Goal: Transaction & Acquisition: Register for event/course

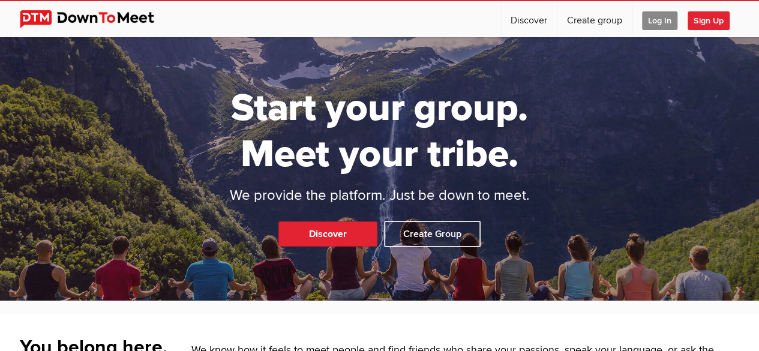
click at [661, 21] on span "Log In" at bounding box center [659, 20] width 35 height 19
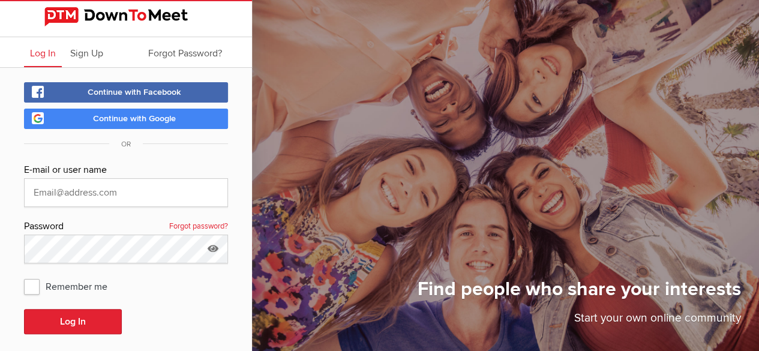
click at [162, 117] on span "Continue with Google" at bounding box center [134, 118] width 83 height 10
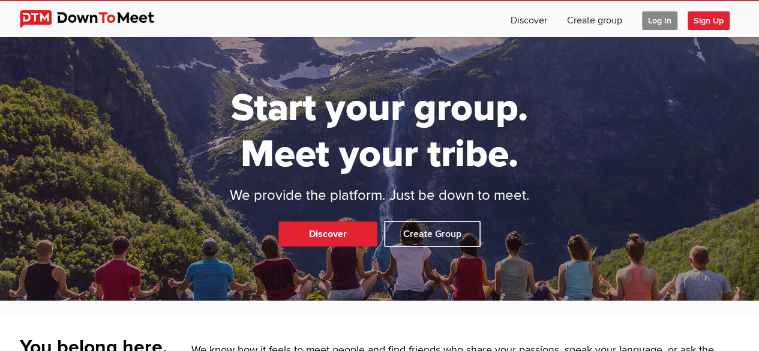
click at [701, 23] on span "Sign Up" at bounding box center [709, 20] width 42 height 19
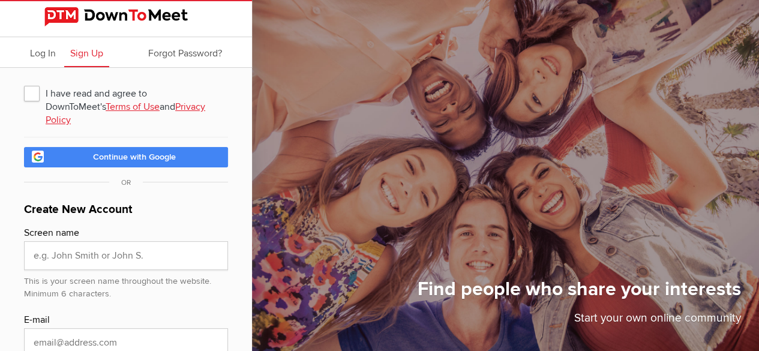
click at [34, 93] on span "I have read and agree to DownToMeet's Terms of Use and Privacy Policy" at bounding box center [126, 93] width 204 height 22
click at [24, 82] on input "I have read and agree to DownToMeet's Terms of Use and Privacy Policy" at bounding box center [23, 82] width 1 height 1
checkbox input "true"
click at [78, 167] on link "Continue with Google" at bounding box center [126, 157] width 204 height 20
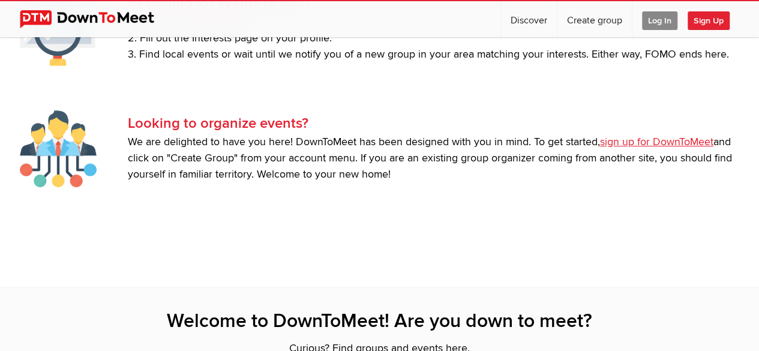
scroll to position [2405, 0]
click at [209, 28] on link "Sign up for DownToMeet." at bounding box center [193, 21] width 118 height 13
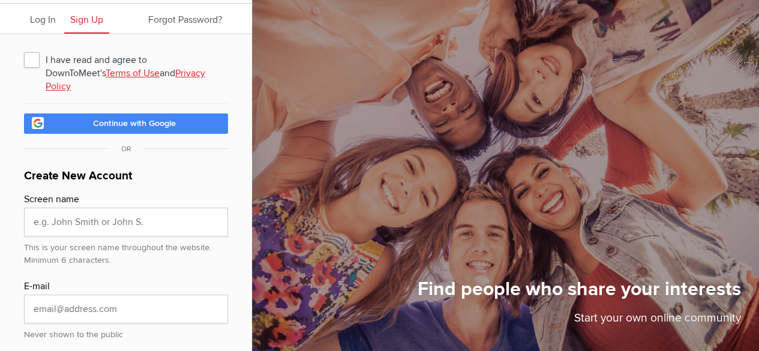
scroll to position [34, 0]
click at [36, 59] on span "I have read and agree to DownToMeet's Terms of Use and Privacy Policy" at bounding box center [126, 60] width 204 height 22
click at [24, 49] on input "I have read and agree to DownToMeet's Terms of Use and Privacy Policy" at bounding box center [23, 48] width 1 height 1
checkbox input "true"
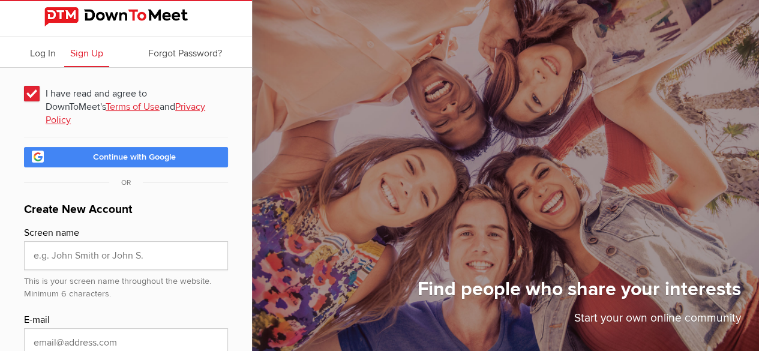
click at [121, 162] on span "Continue with Google" at bounding box center [134, 157] width 83 height 10
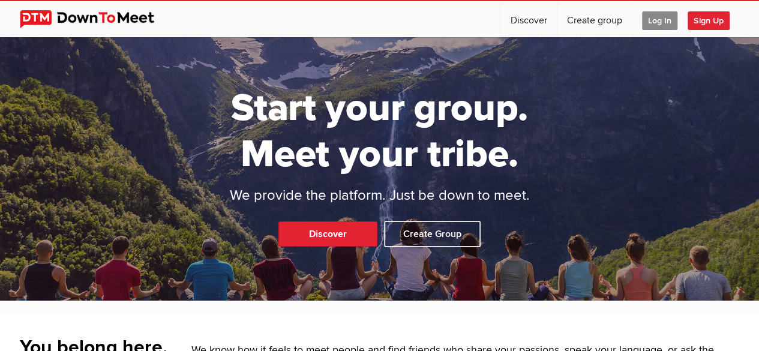
click at [662, 22] on span "Log In" at bounding box center [659, 20] width 35 height 19
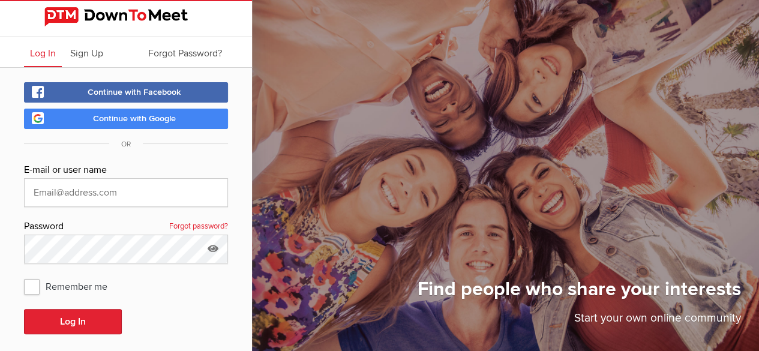
click at [193, 117] on link "Continue with Google" at bounding box center [126, 119] width 204 height 20
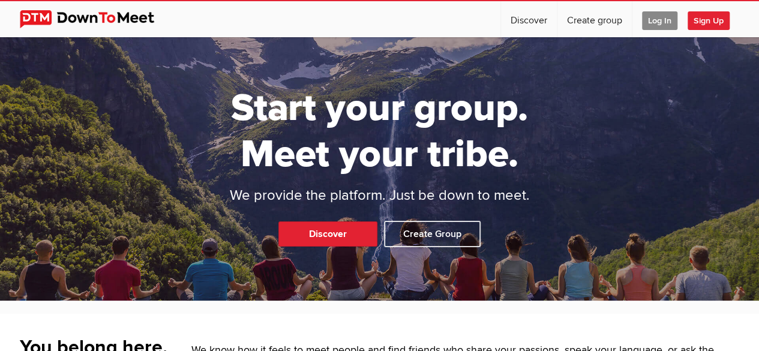
click at [665, 21] on span "Log In" at bounding box center [659, 20] width 35 height 19
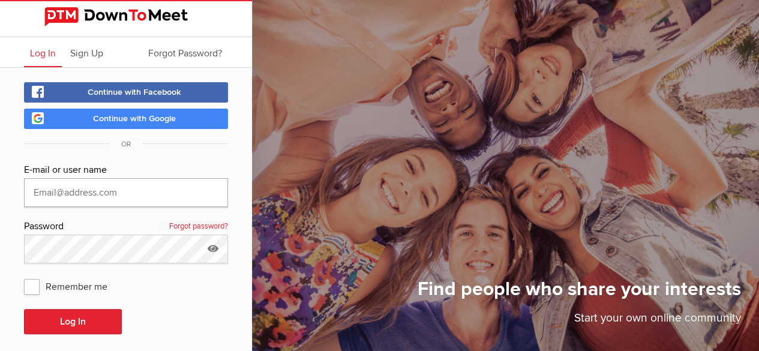
click at [163, 189] on input "text" at bounding box center [126, 192] width 204 height 29
type input "boneygee@gmail.com"
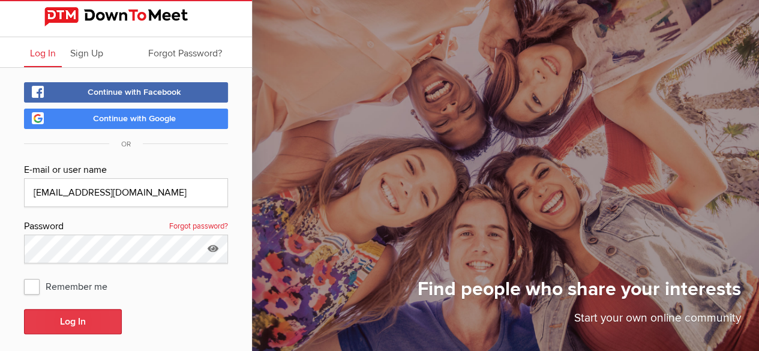
click at [81, 321] on button "Log In" at bounding box center [73, 321] width 98 height 25
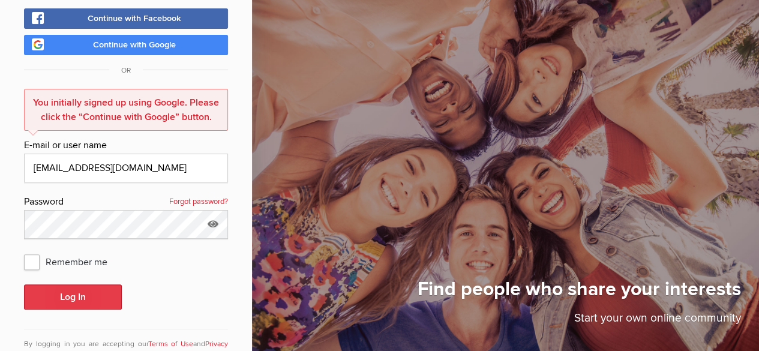
scroll to position [72, 0]
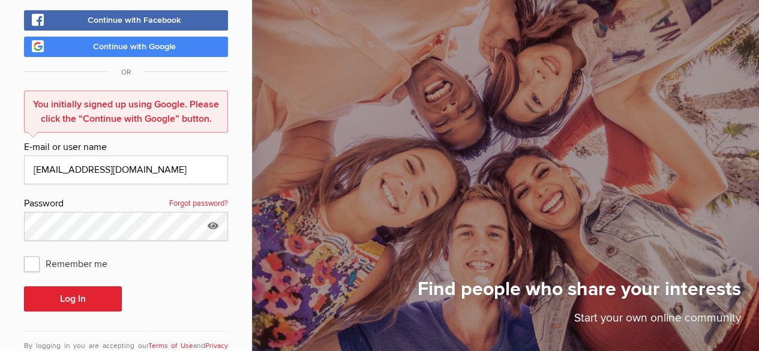
click at [150, 50] on span "Continue with Google" at bounding box center [134, 46] width 83 height 10
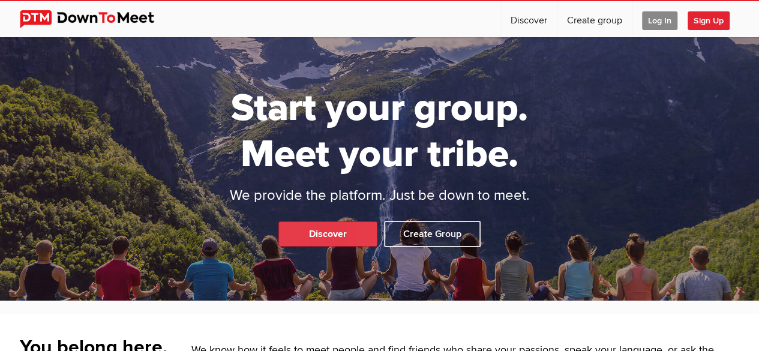
click at [329, 221] on link "Discover" at bounding box center [327, 233] width 99 height 25
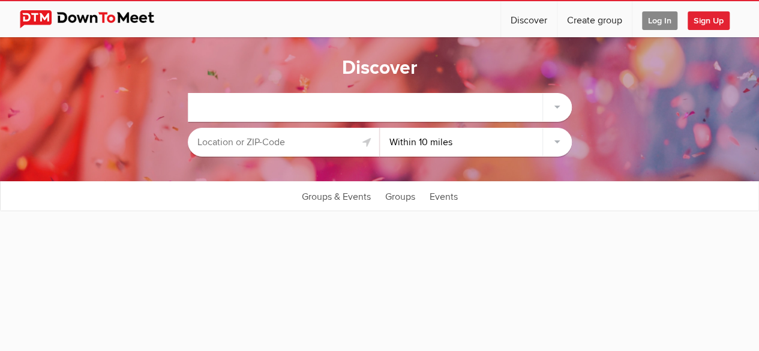
click at [320, 137] on input "text" at bounding box center [284, 142] width 192 height 29
select select "null"
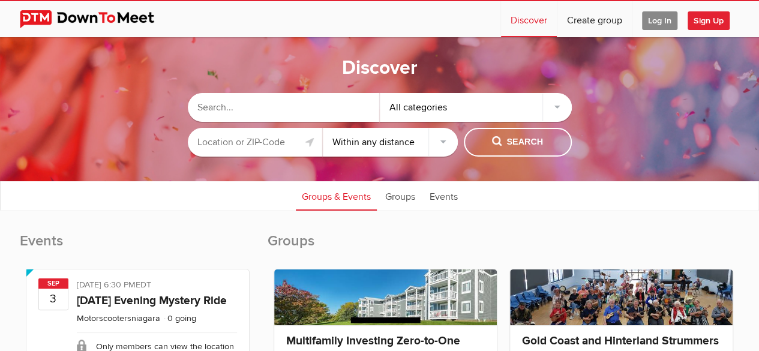
click at [356, 113] on input "text" at bounding box center [284, 107] width 192 height 29
type input "vancouver"
click at [443, 104] on div "All categories" at bounding box center [476, 107] width 192 height 29
click at [555, 104] on div "All categories" at bounding box center [476, 107] width 192 height 29
click at [562, 103] on div "All categories" at bounding box center [476, 107] width 192 height 29
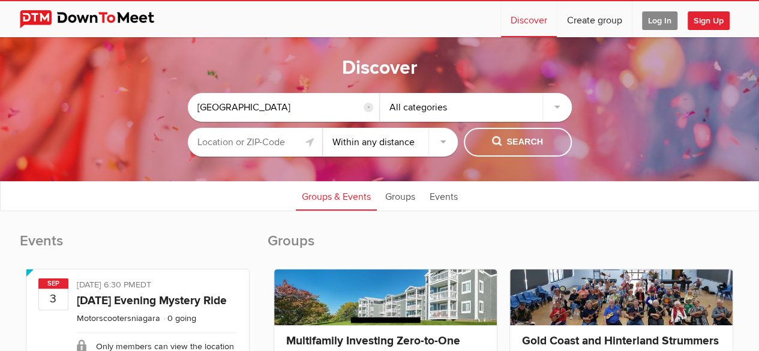
click at [552, 108] on div "All categories" at bounding box center [476, 107] width 192 height 29
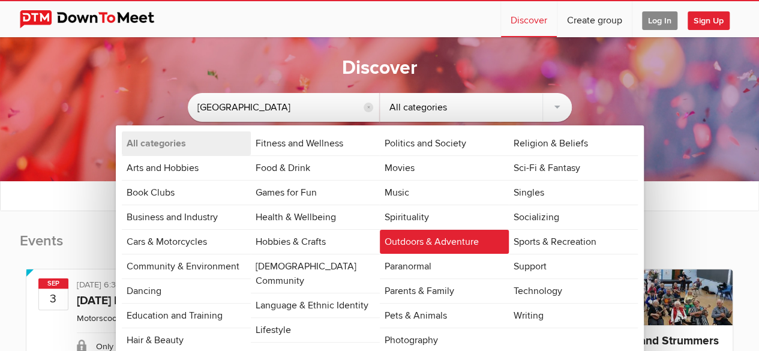
click at [443, 241] on link "Outdoors & Adventure" at bounding box center [444, 242] width 129 height 24
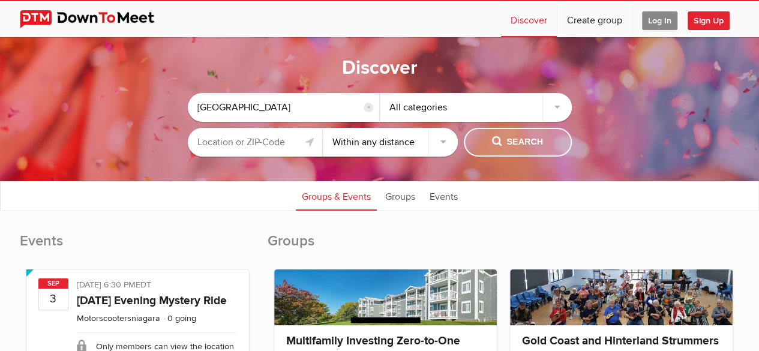
click at [515, 150] on button "Search" at bounding box center [518, 142] width 108 height 29
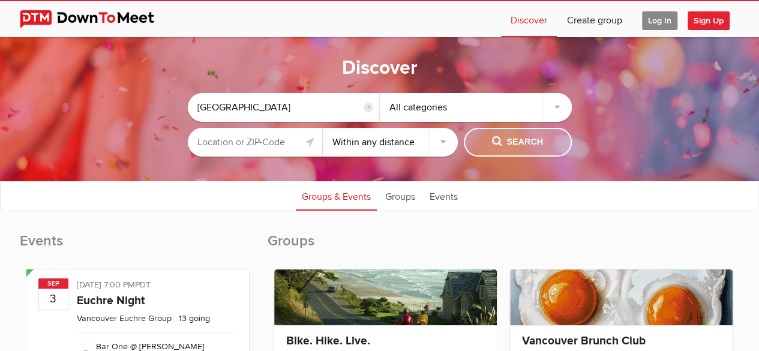
click at [515, 150] on button "Search" at bounding box center [518, 142] width 108 height 29
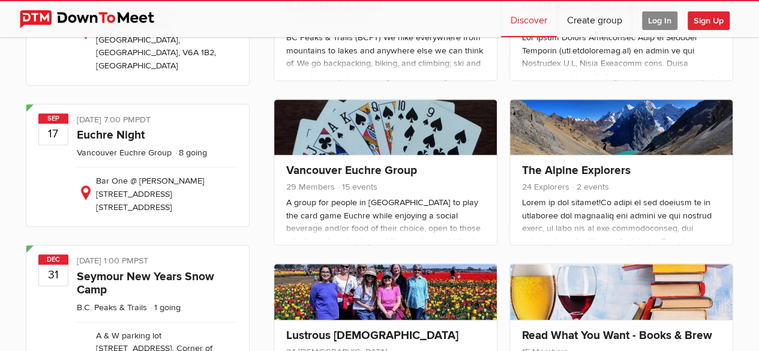
scroll to position [500, 0]
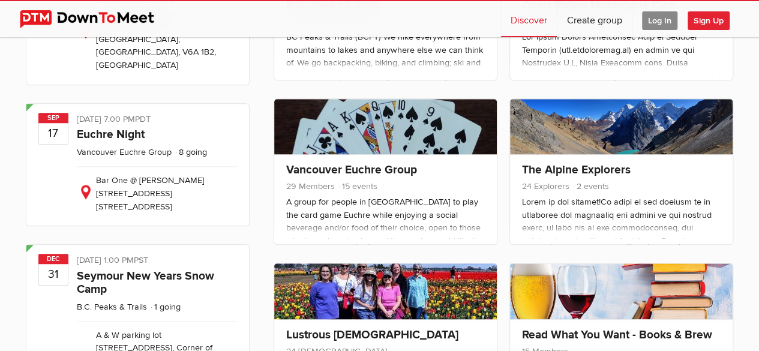
click at [362, 13] on link "B.C. Peaks & Trails" at bounding box center [334, 5] width 97 height 14
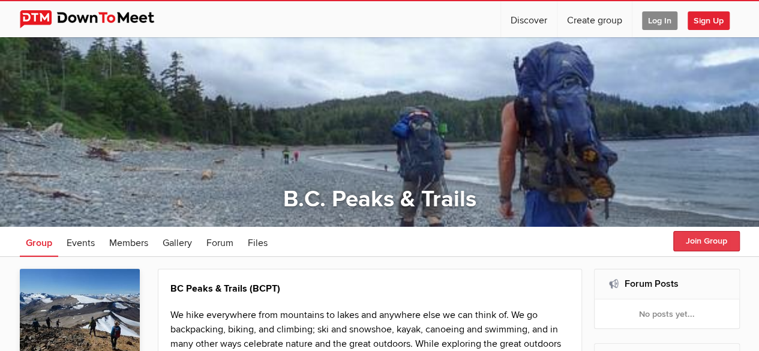
click at [686, 242] on button "Join Group" at bounding box center [706, 241] width 67 height 20
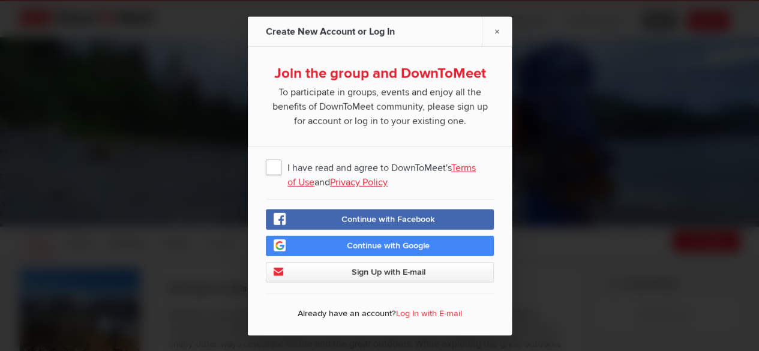
click at [267, 175] on span "I have read and agree to DownToMeet's Terms of Use and Privacy Policy" at bounding box center [380, 166] width 228 height 22
click at [0, 0] on input "I have read and agree to DownToMeet's Terms of Use and Privacy Policy" at bounding box center [0, 0] width 0 height 0
click at [370, 245] on span "Continue with Google" at bounding box center [388, 245] width 83 height 10
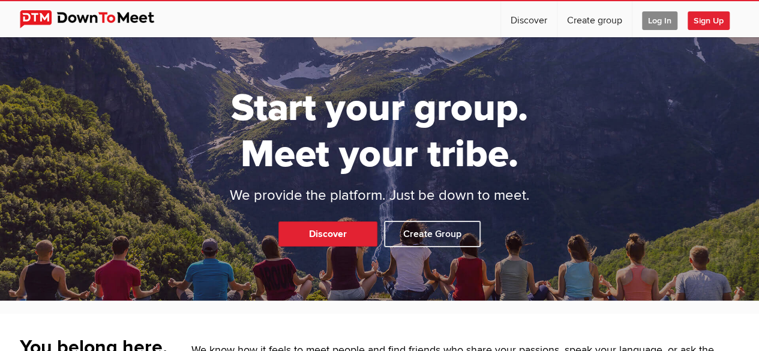
click at [705, 17] on span "Sign Up" at bounding box center [709, 20] width 42 height 19
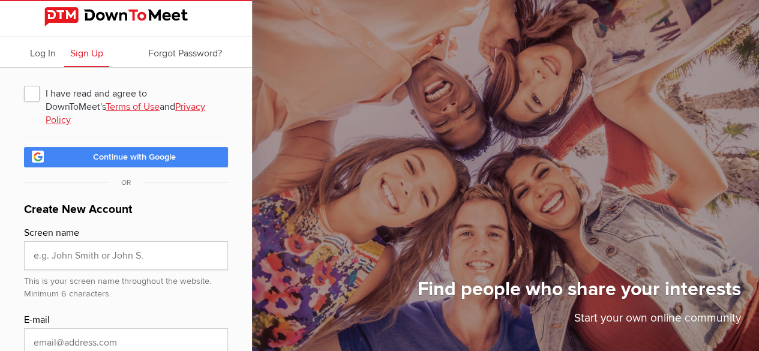
click at [32, 92] on span "I have read and agree to DownToMeet's Terms of Use and Privacy Policy" at bounding box center [126, 93] width 204 height 22
click at [24, 82] on input "I have read and agree to DownToMeet's Terms of Use and Privacy Policy" at bounding box center [23, 82] width 1 height 1
checkbox input "true"
click at [0, 0] on span "Continue with Facebook" at bounding box center [0, 0] width 0 height 0
